Goal: Task Accomplishment & Management: Manage account settings

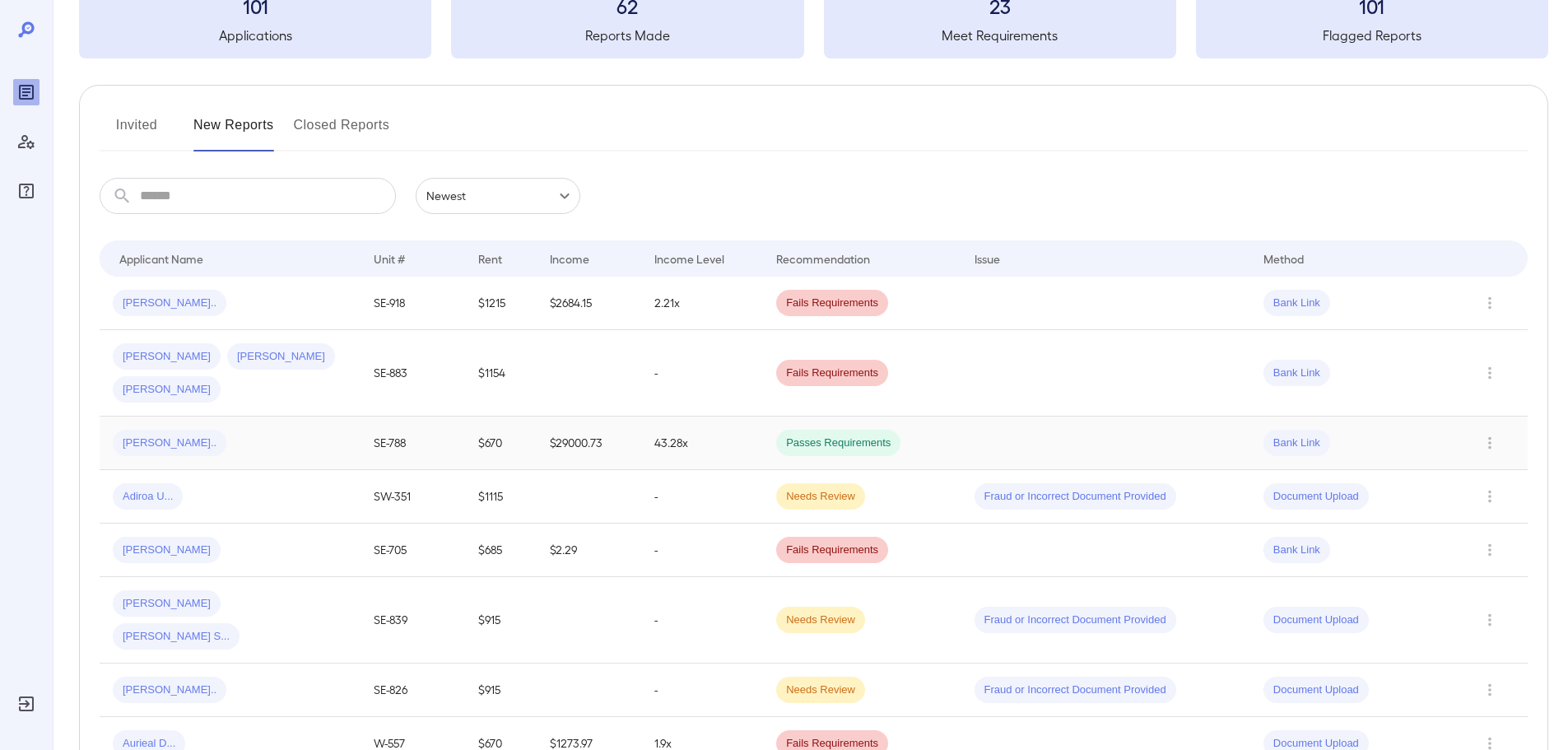
scroll to position [82, 0]
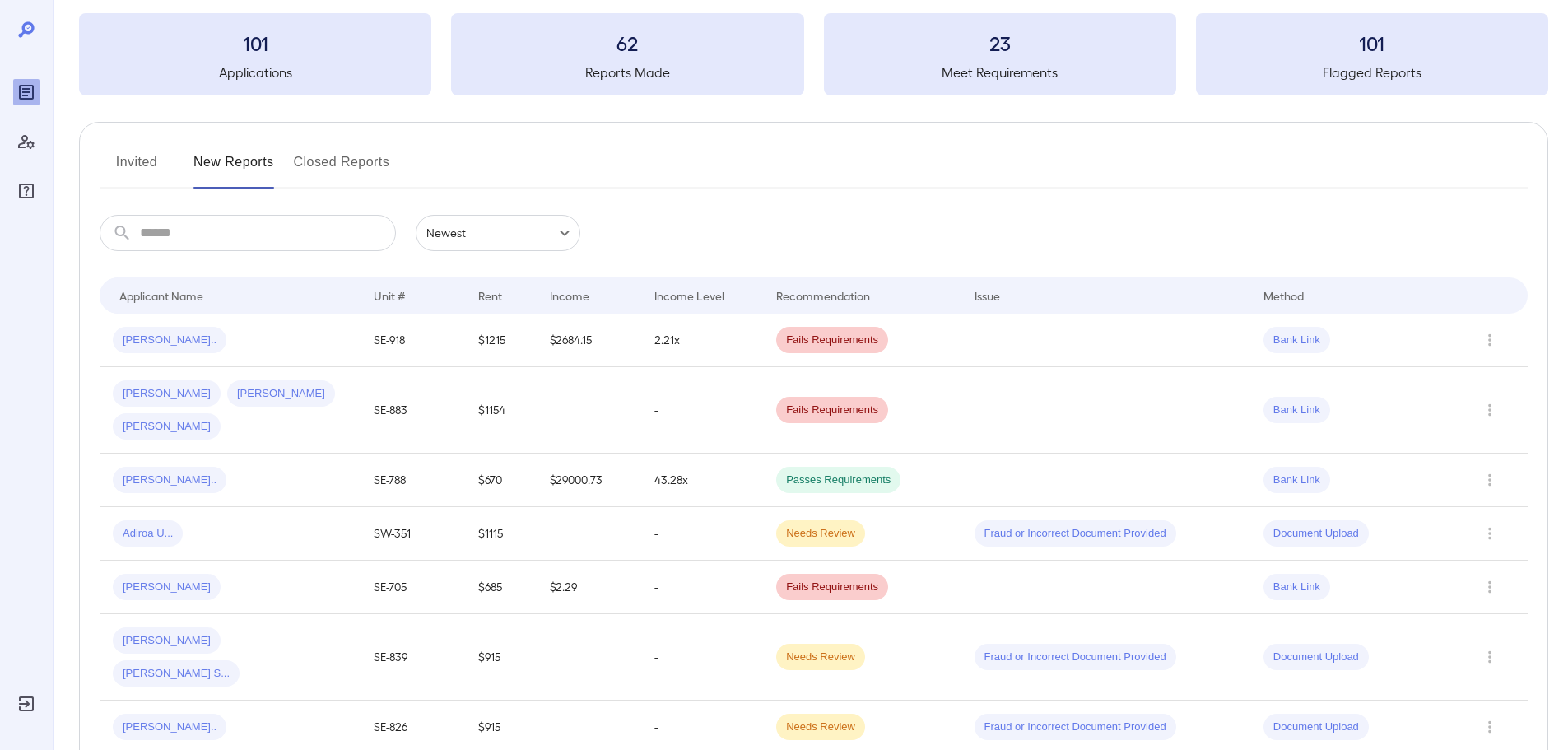
click at [145, 156] on button "Invited" at bounding box center [136, 168] width 74 height 39
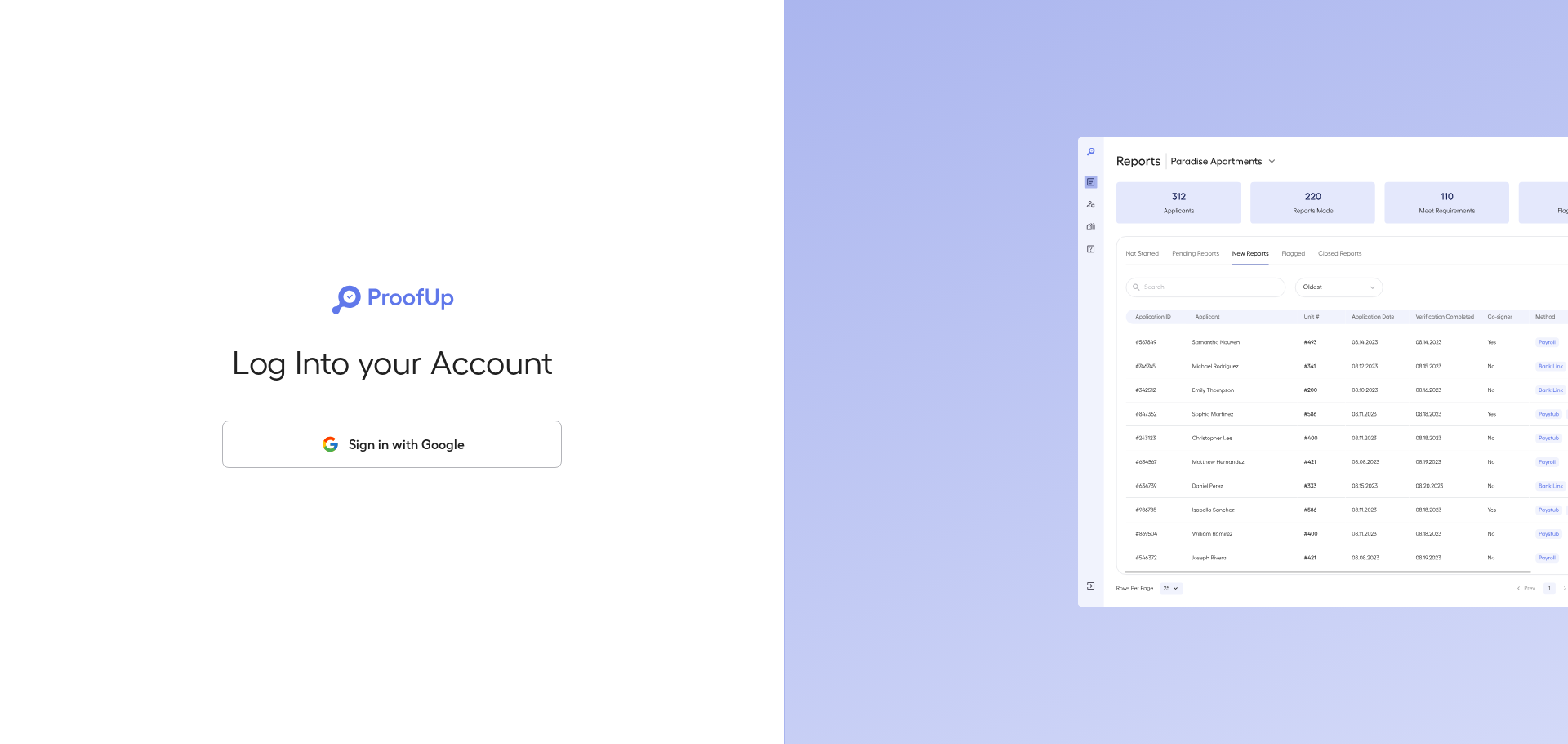
click at [390, 455] on button "Sign in with Google" at bounding box center [391, 443] width 339 height 47
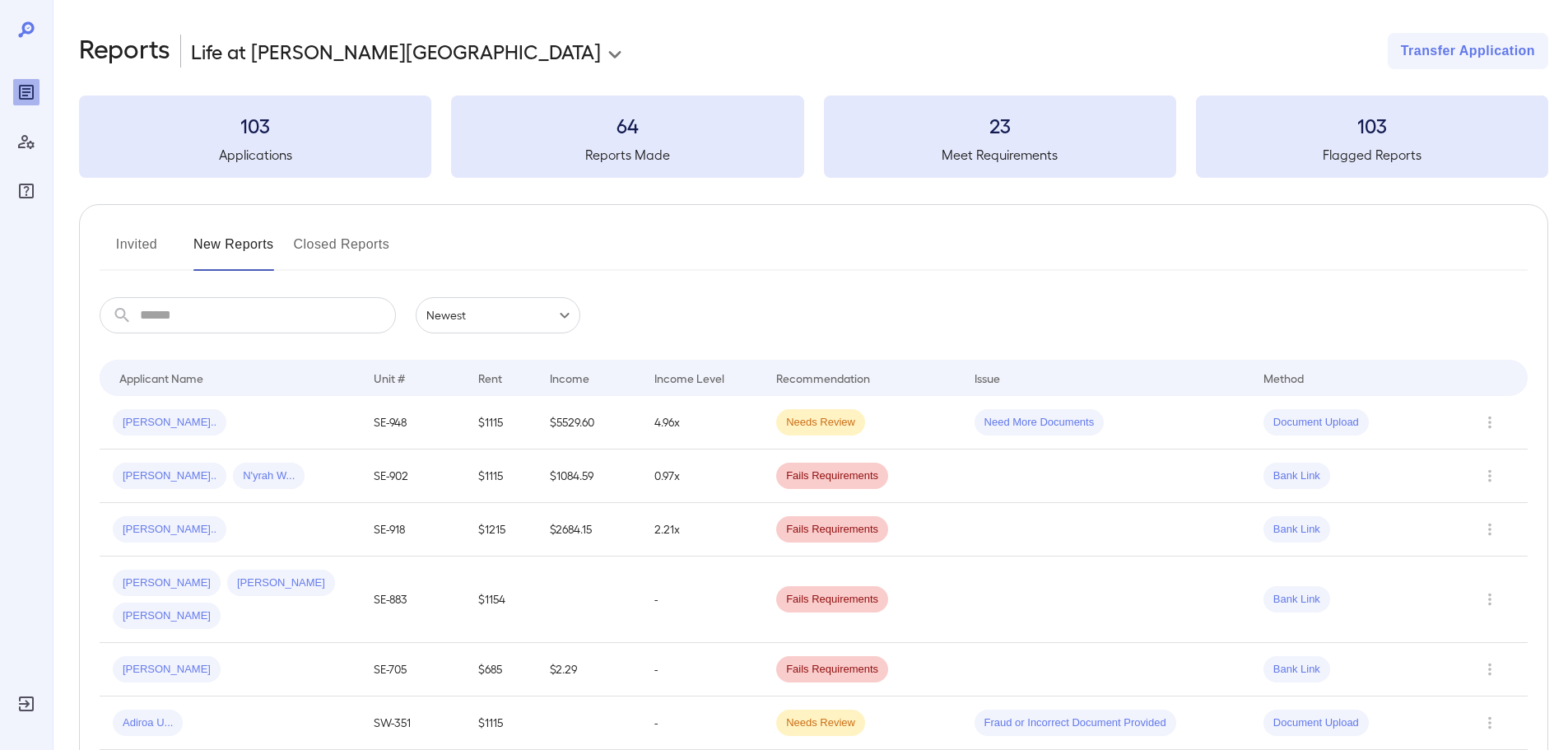
click at [137, 254] on button "Invited" at bounding box center [136, 251] width 74 height 39
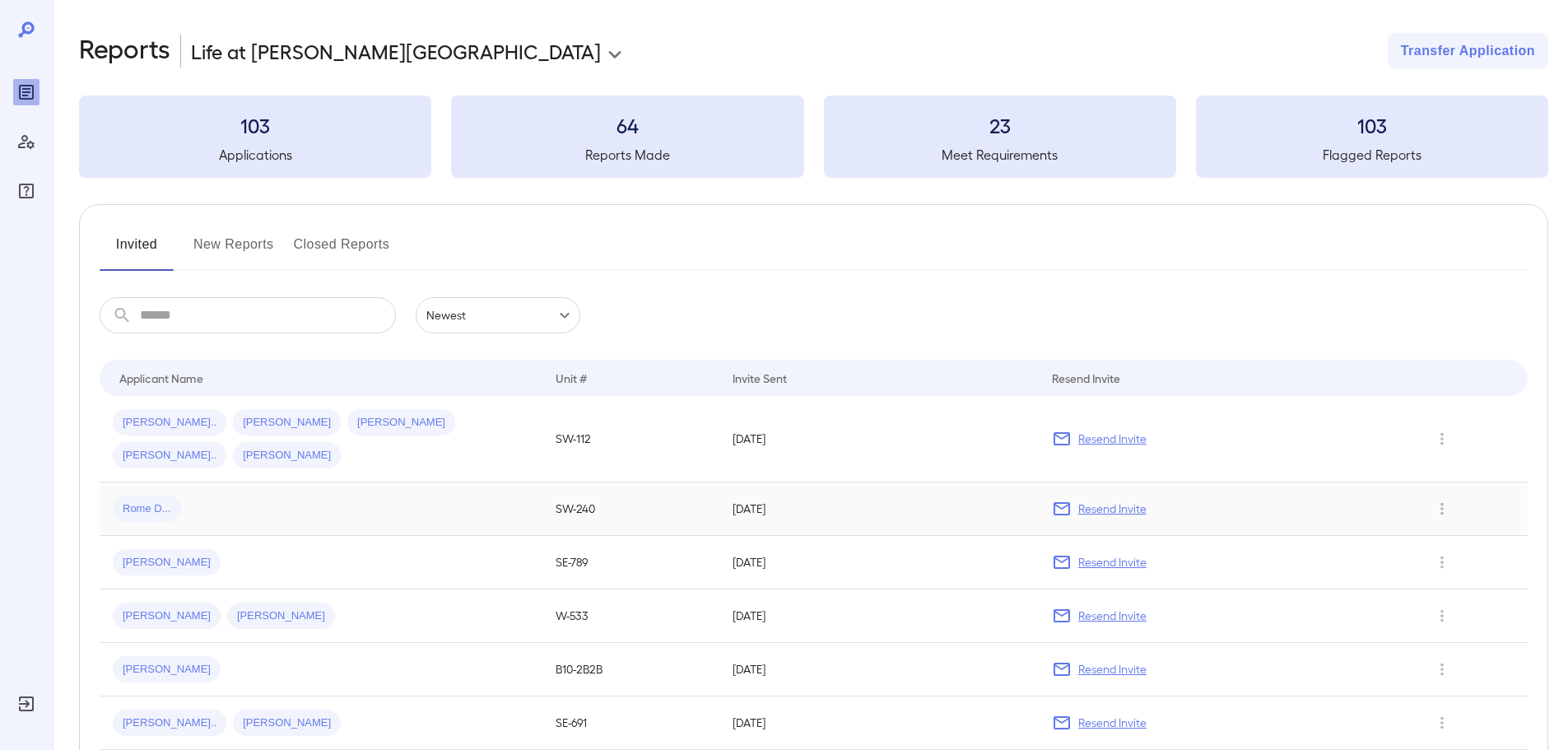
click at [1124, 500] on p "Resend Invite" at bounding box center [1112, 509] width 68 height 17
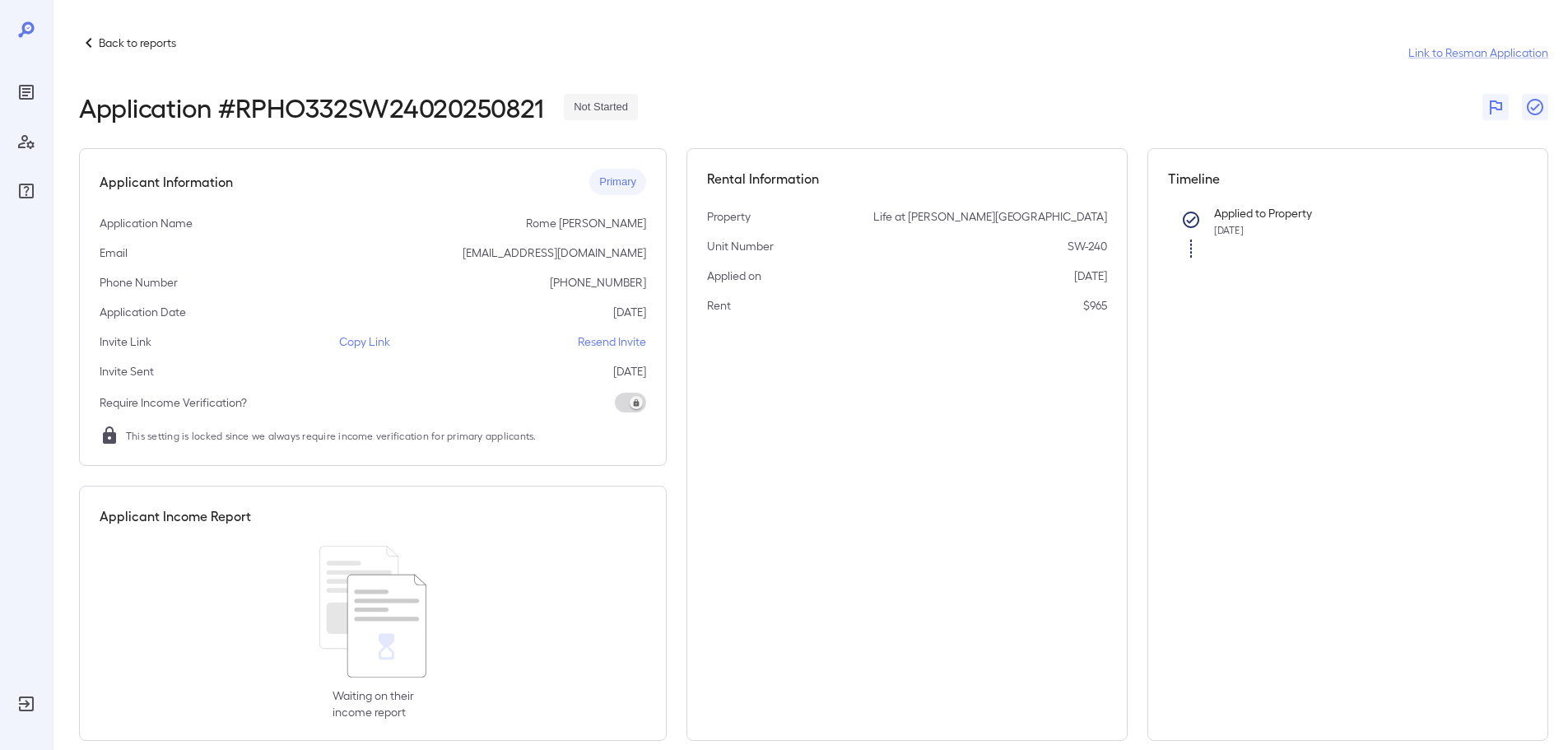
click at [146, 45] on p "Back to reports" at bounding box center [137, 43] width 77 height 17
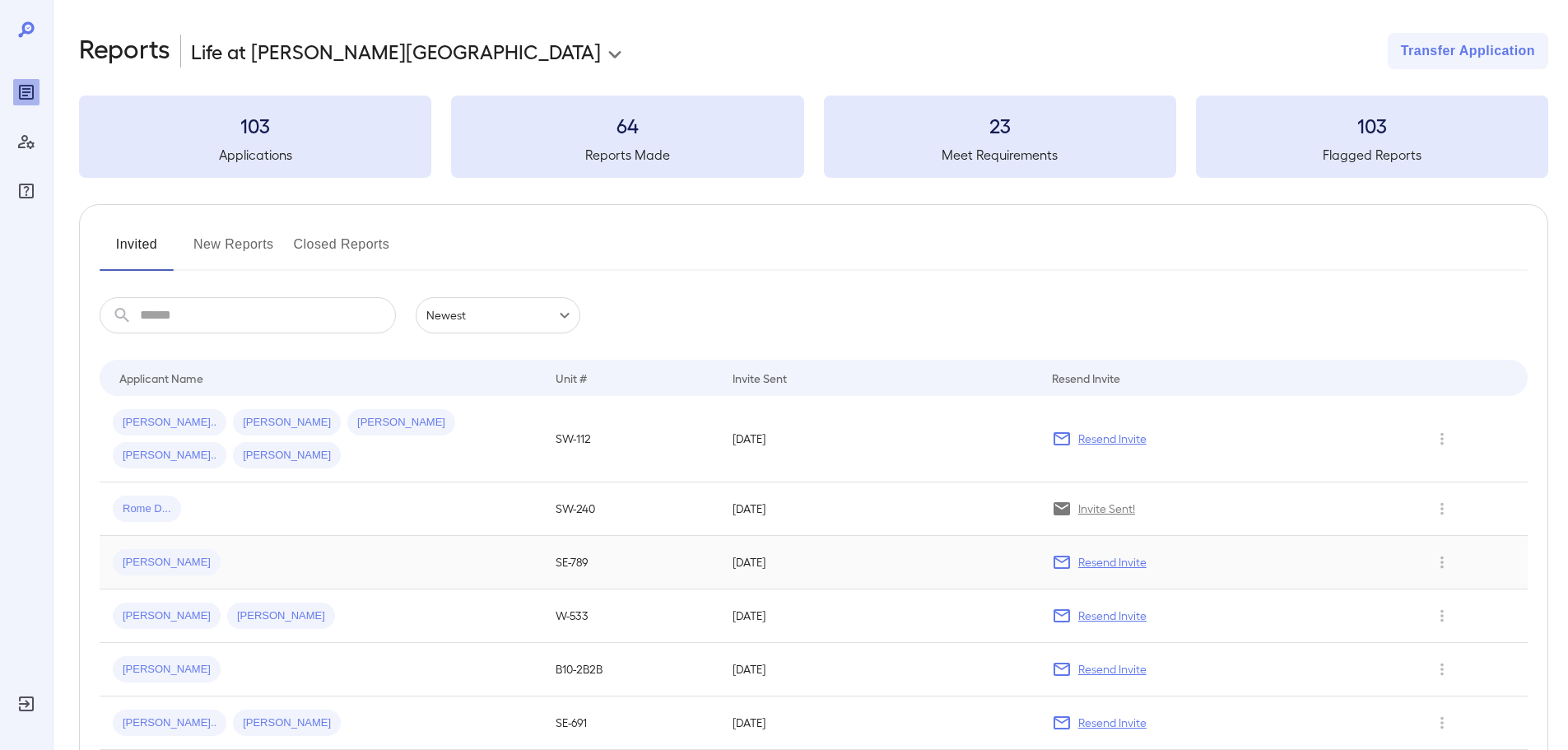
click at [1132, 554] on p "Resend Invite" at bounding box center [1112, 563] width 68 height 17
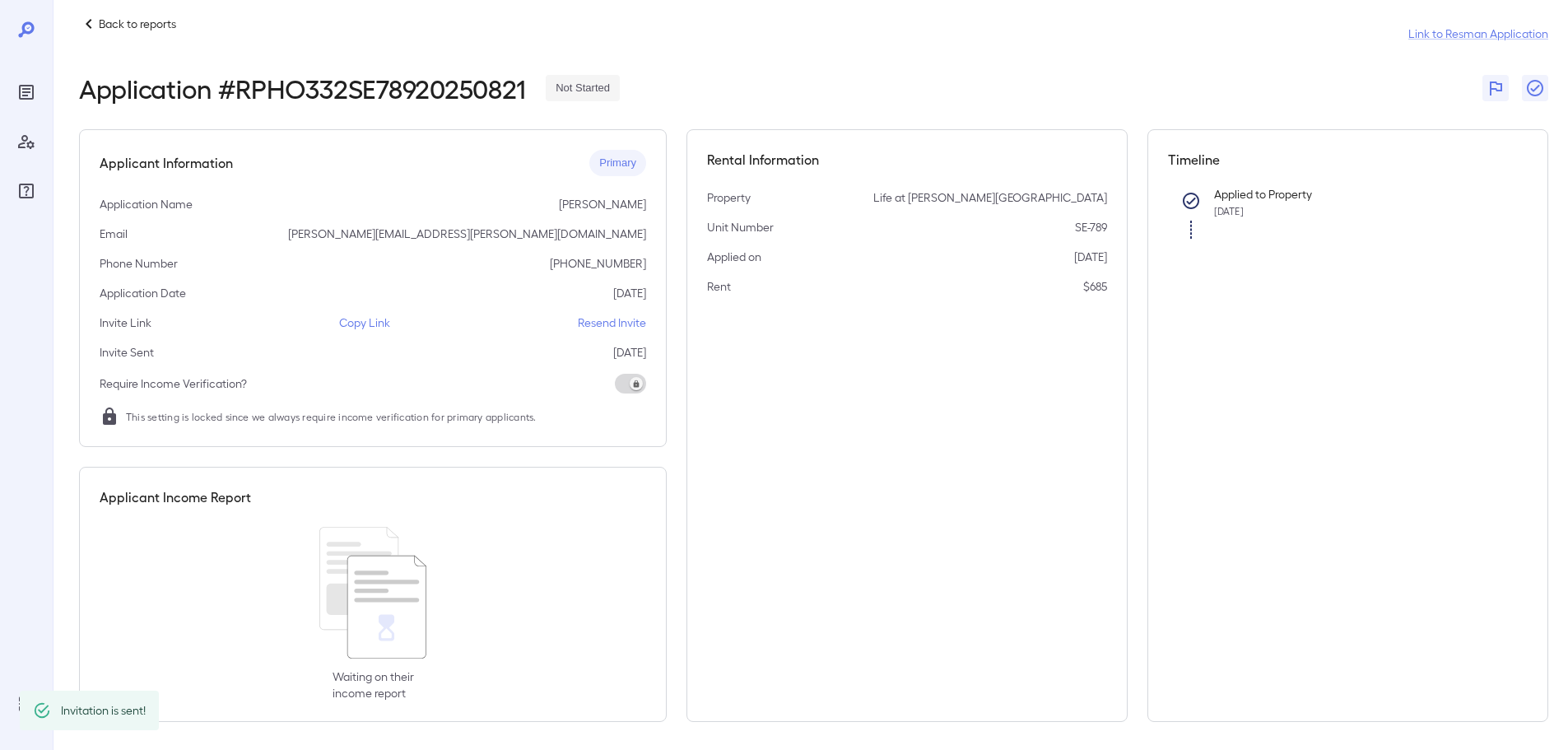
scroll to position [24, 0]
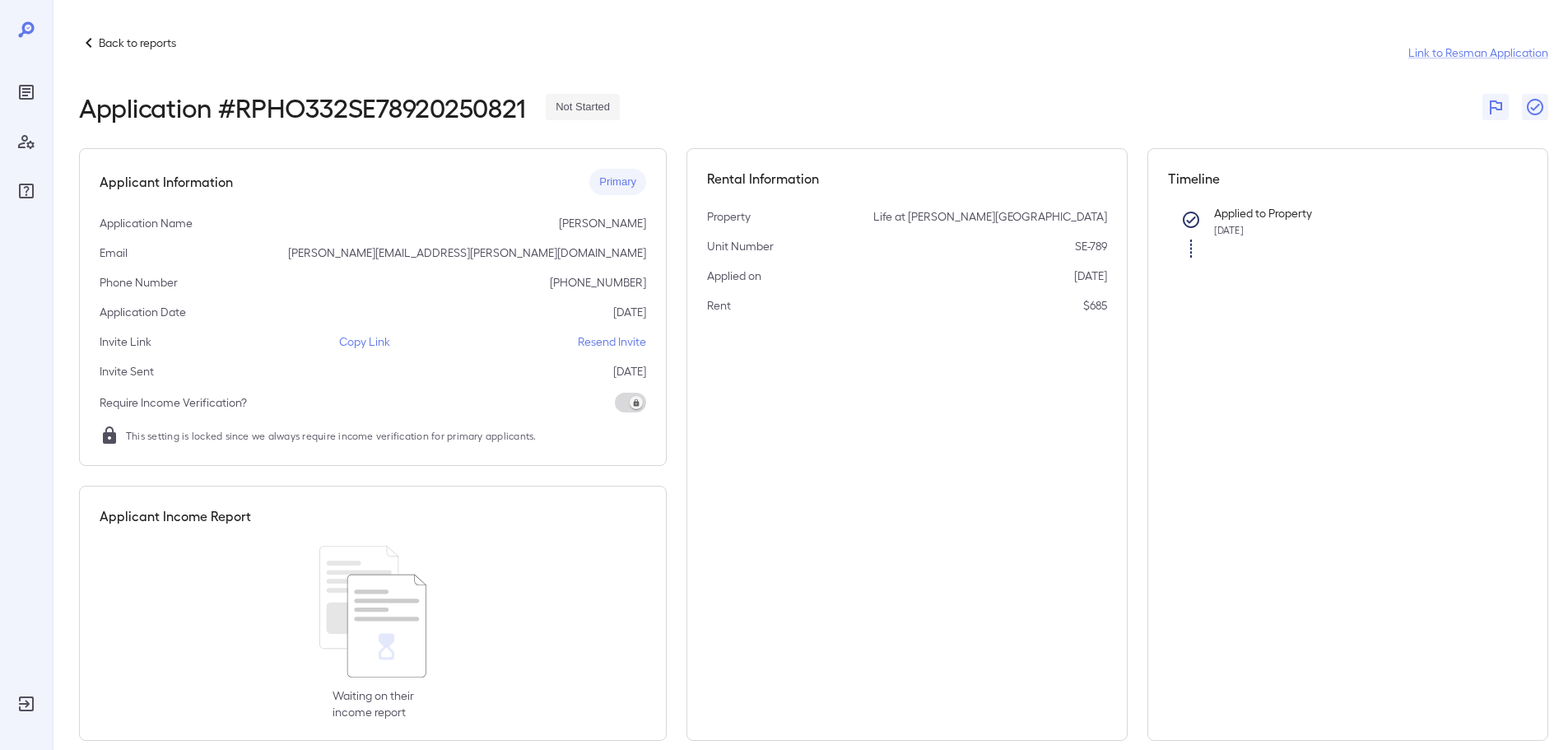
click at [113, 41] on p "Back to reports" at bounding box center [137, 43] width 77 height 17
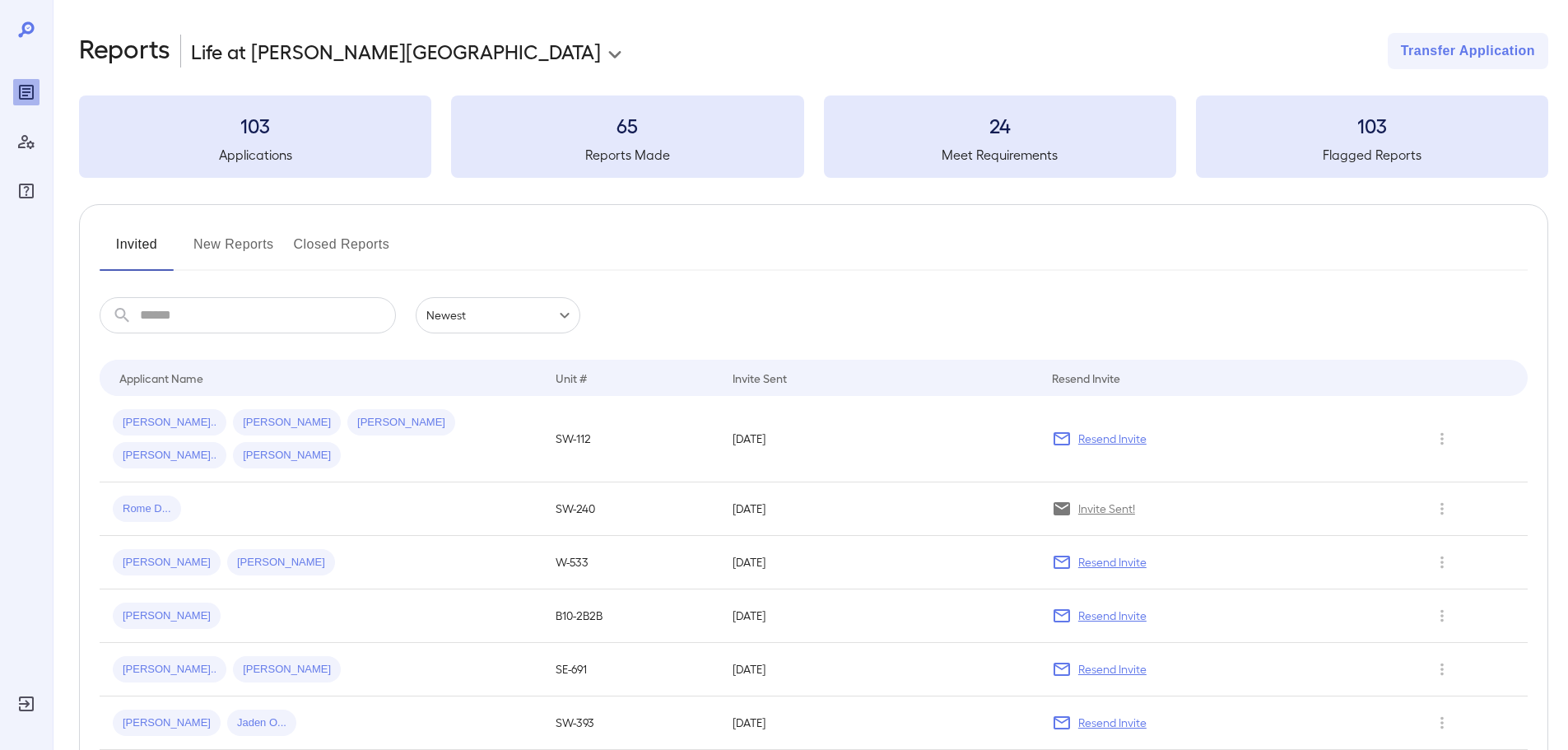
click at [245, 241] on button "New Reports" at bounding box center [233, 251] width 81 height 39
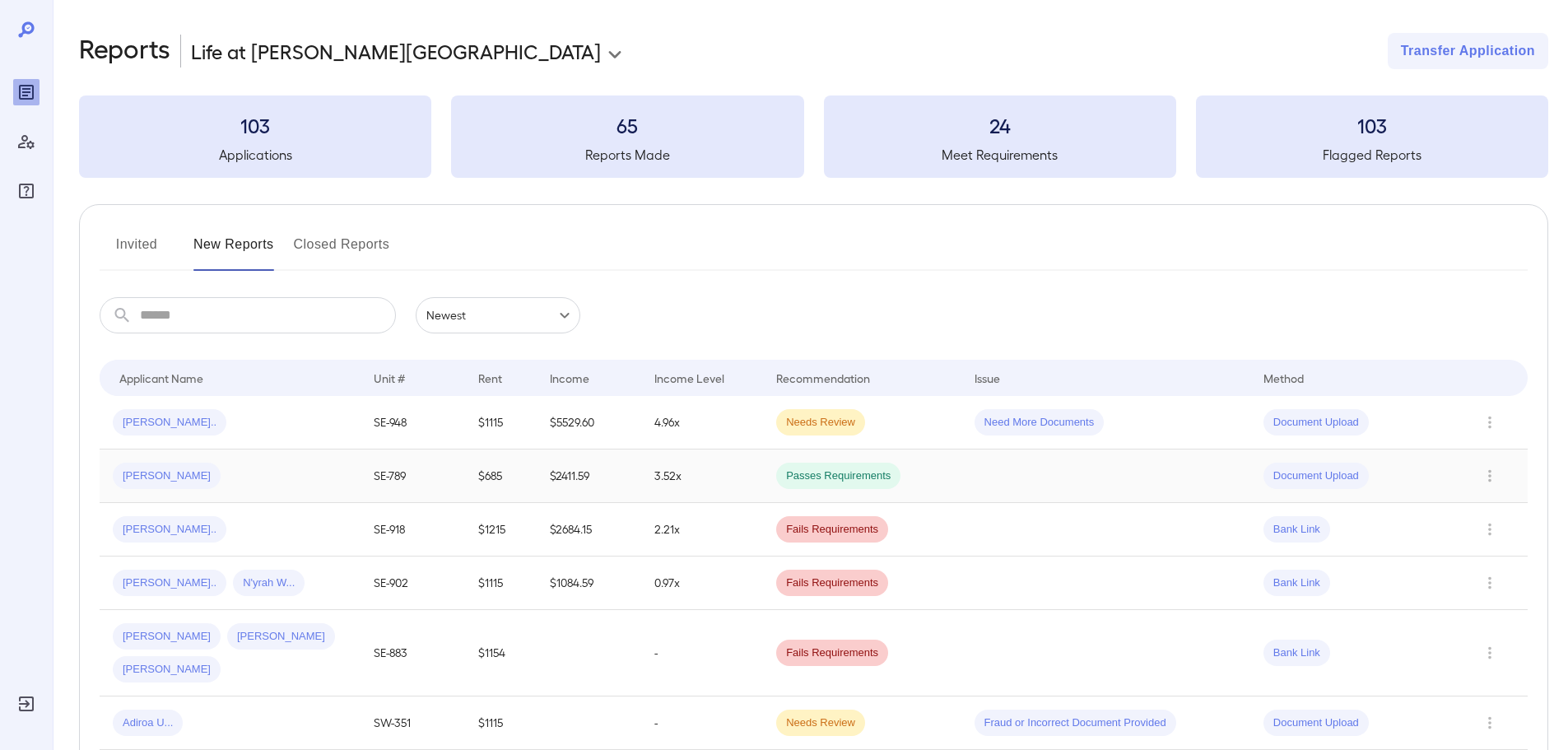
click at [238, 472] on div "Jaleesa S..." at bounding box center [230, 476] width 235 height 27
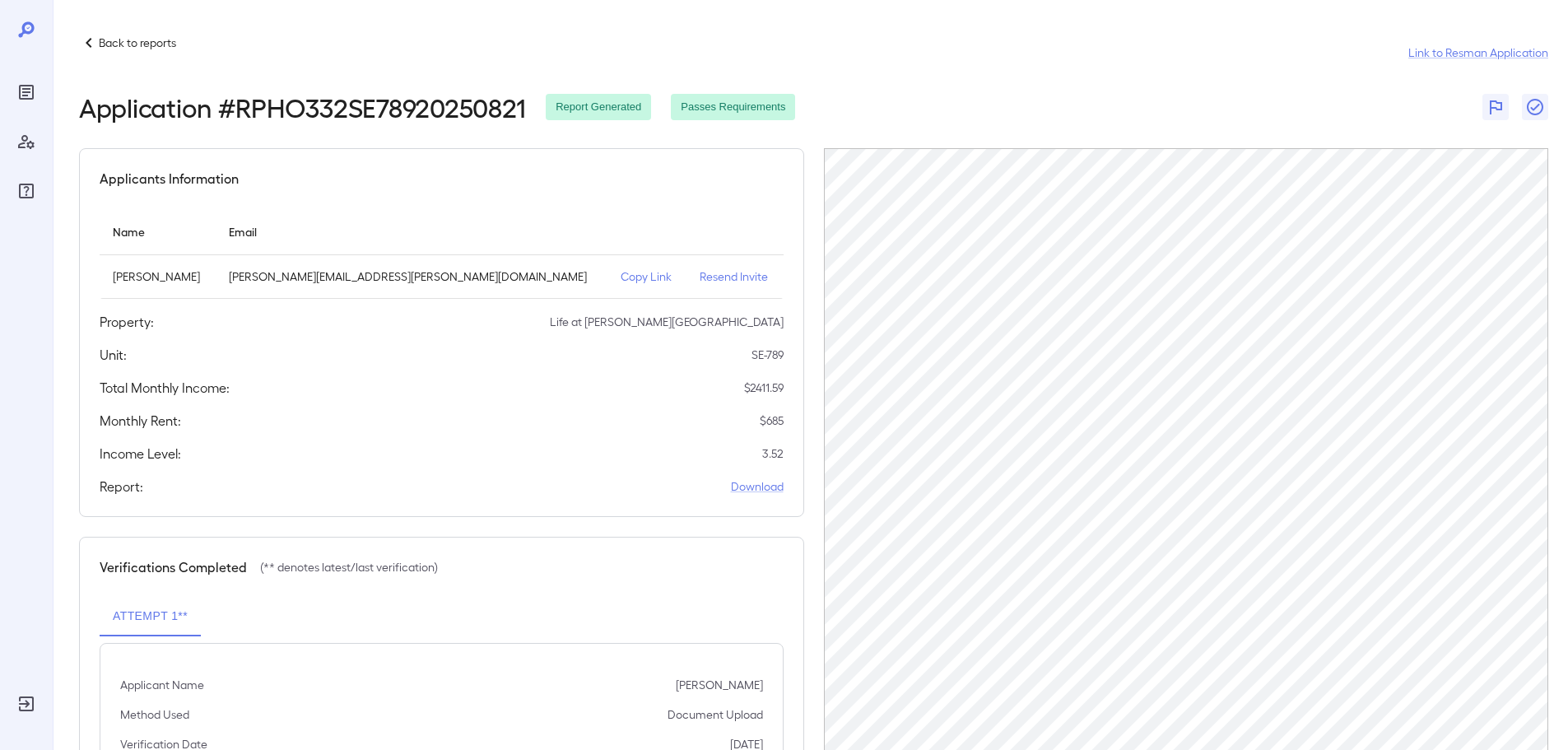
click at [139, 38] on p "Back to reports" at bounding box center [137, 43] width 77 height 17
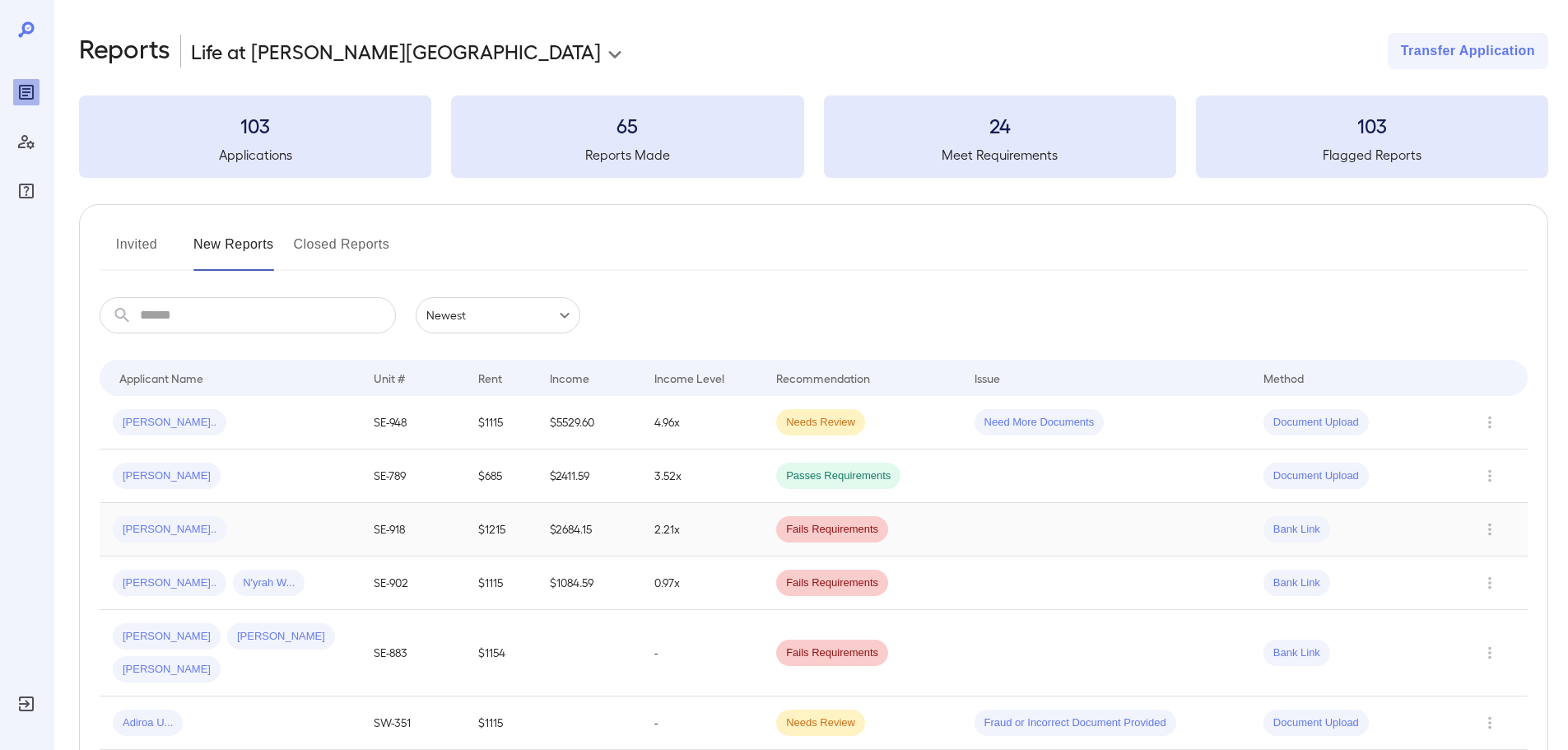
click at [308, 548] on td "[PERSON_NAME].." at bounding box center [230, 529] width 261 height 53
